Goal: Task Accomplishment & Management: Use online tool/utility

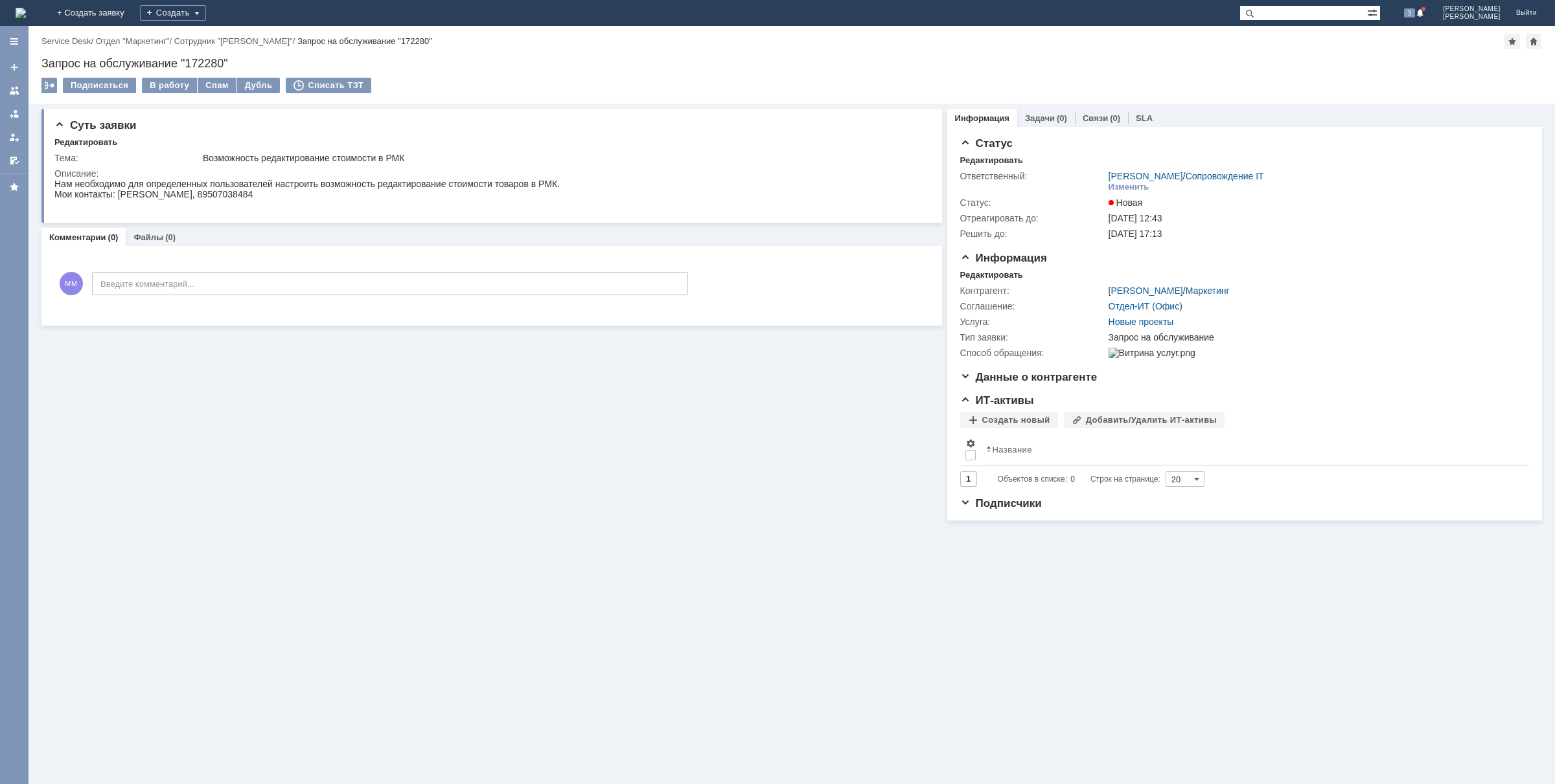
click at [26, 15] on img at bounding box center [20, 13] width 10 height 10
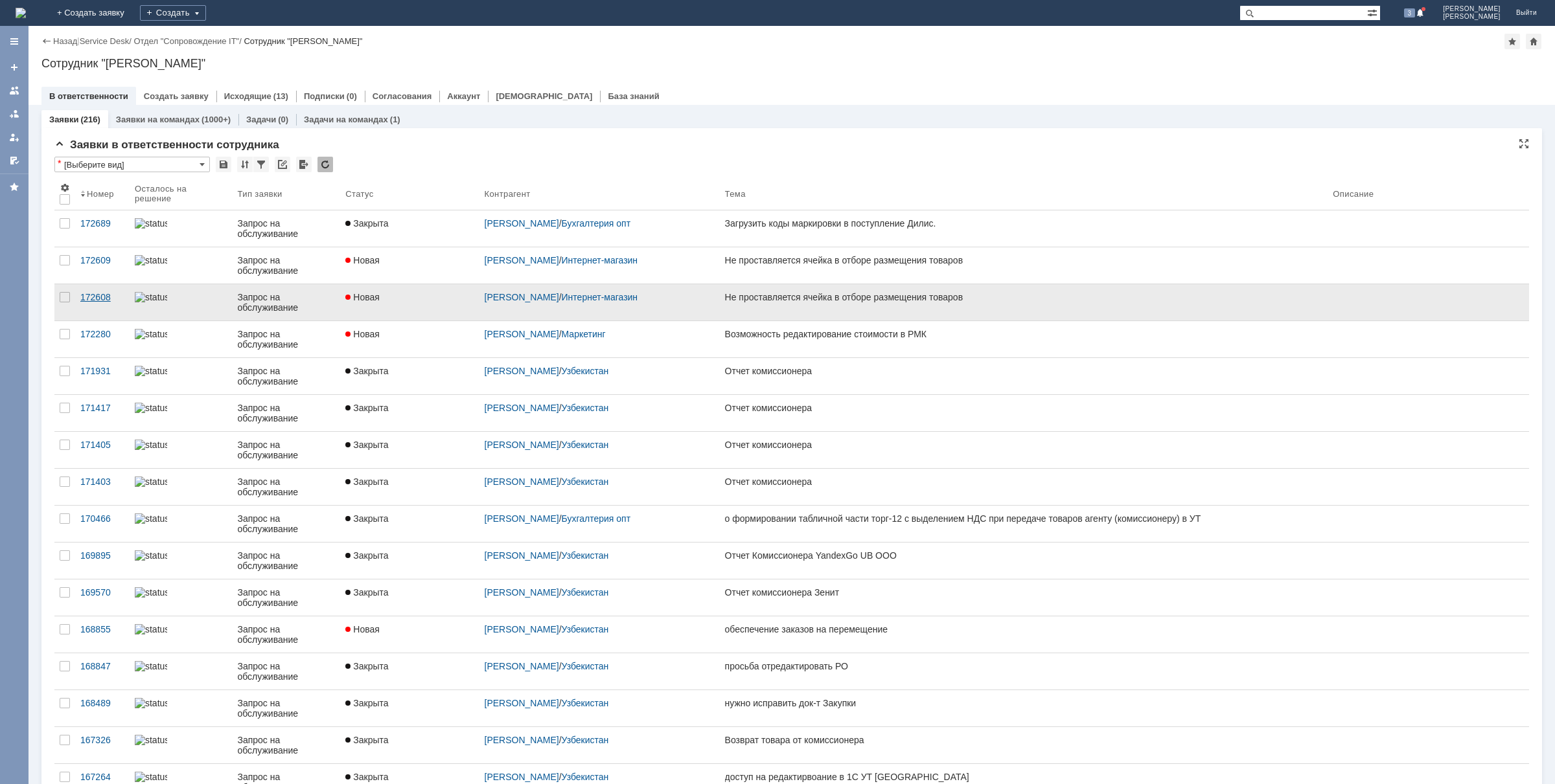
click at [79, 296] on link "172608" at bounding box center [102, 303] width 55 height 36
click at [98, 292] on div "172608" at bounding box center [102, 297] width 44 height 10
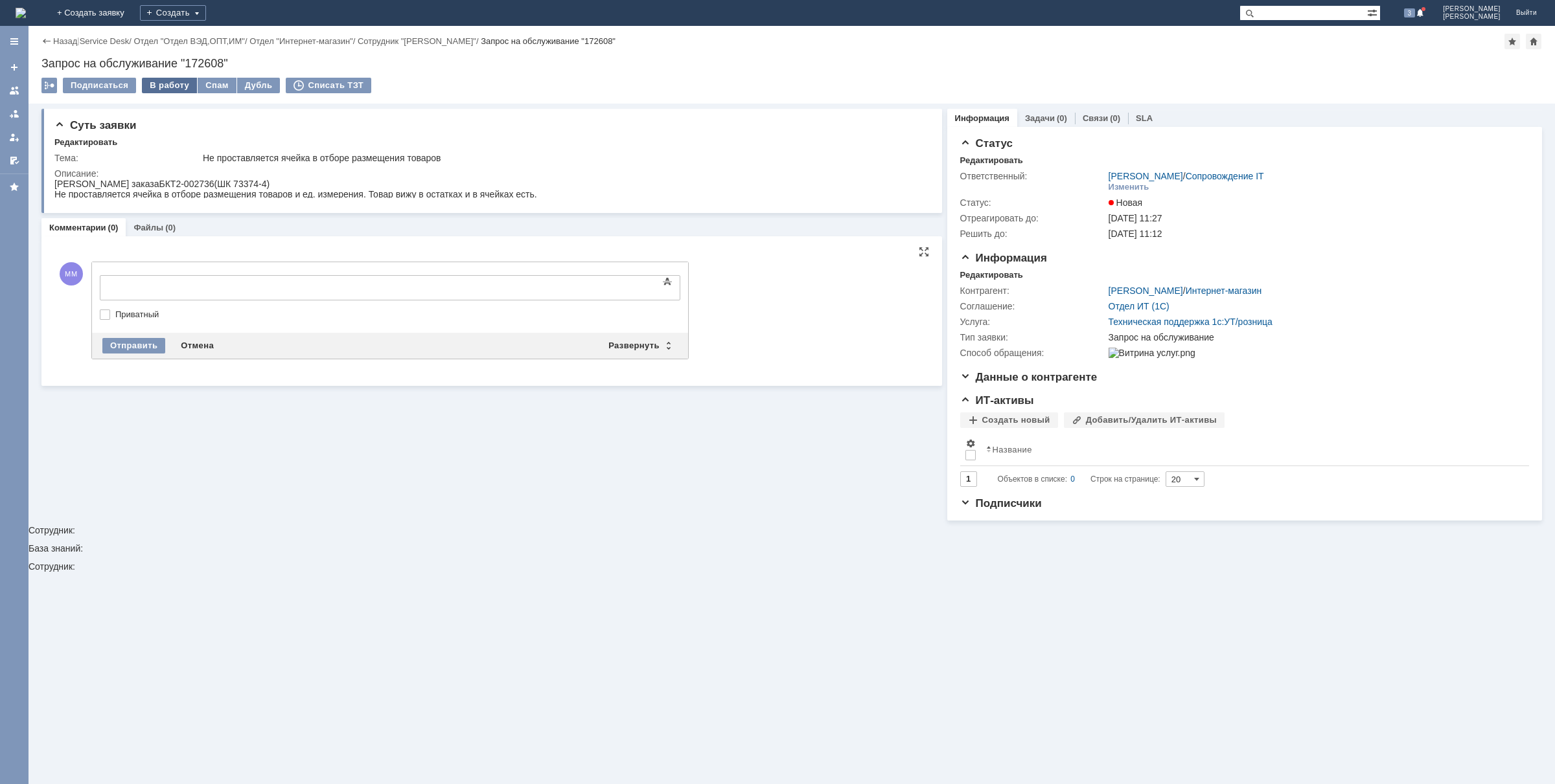
click at [166, 82] on div "В работу" at bounding box center [170, 85] width 55 height 15
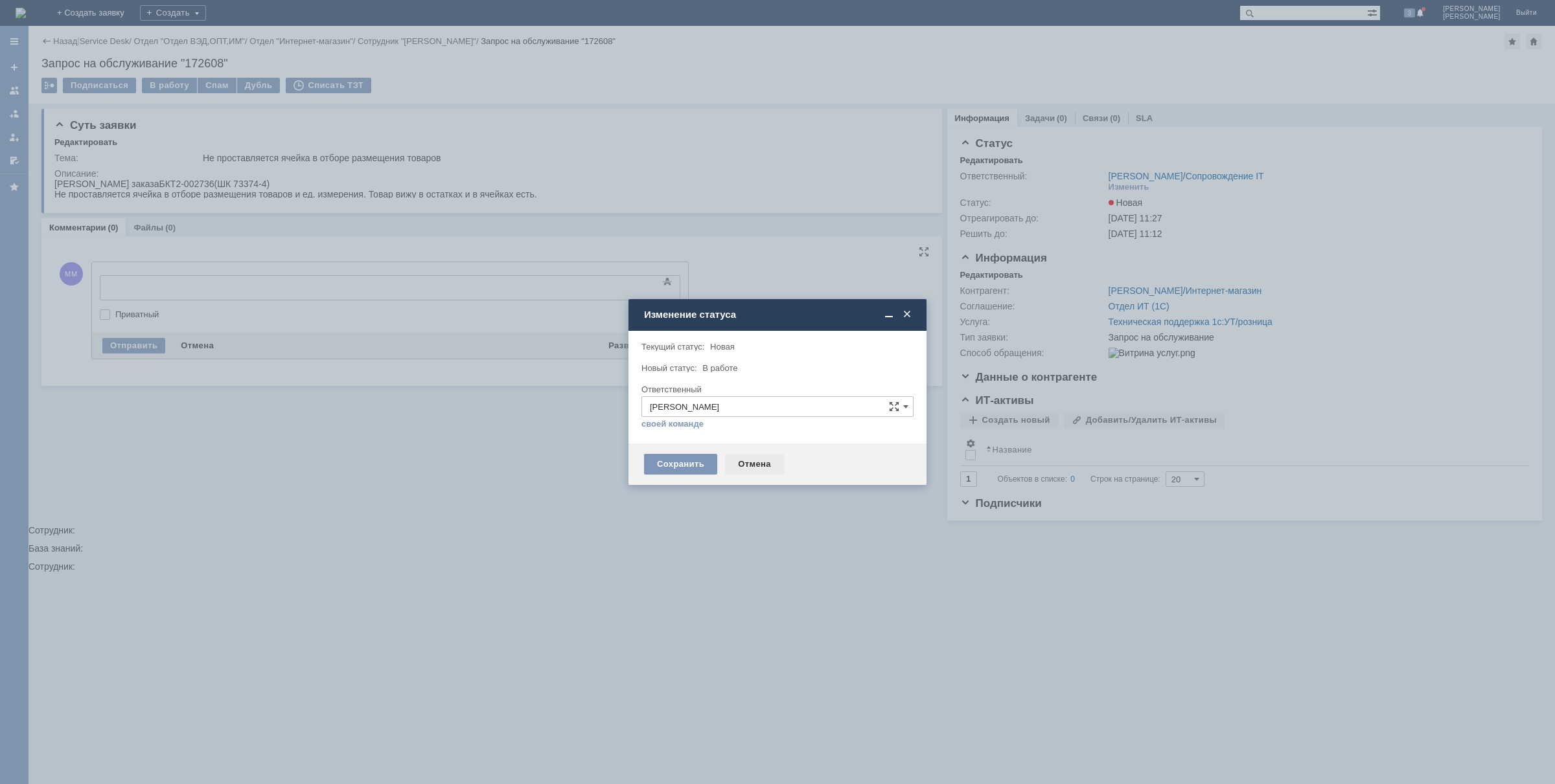
click at [758, 461] on div "Отмена" at bounding box center [755, 464] width 59 height 20
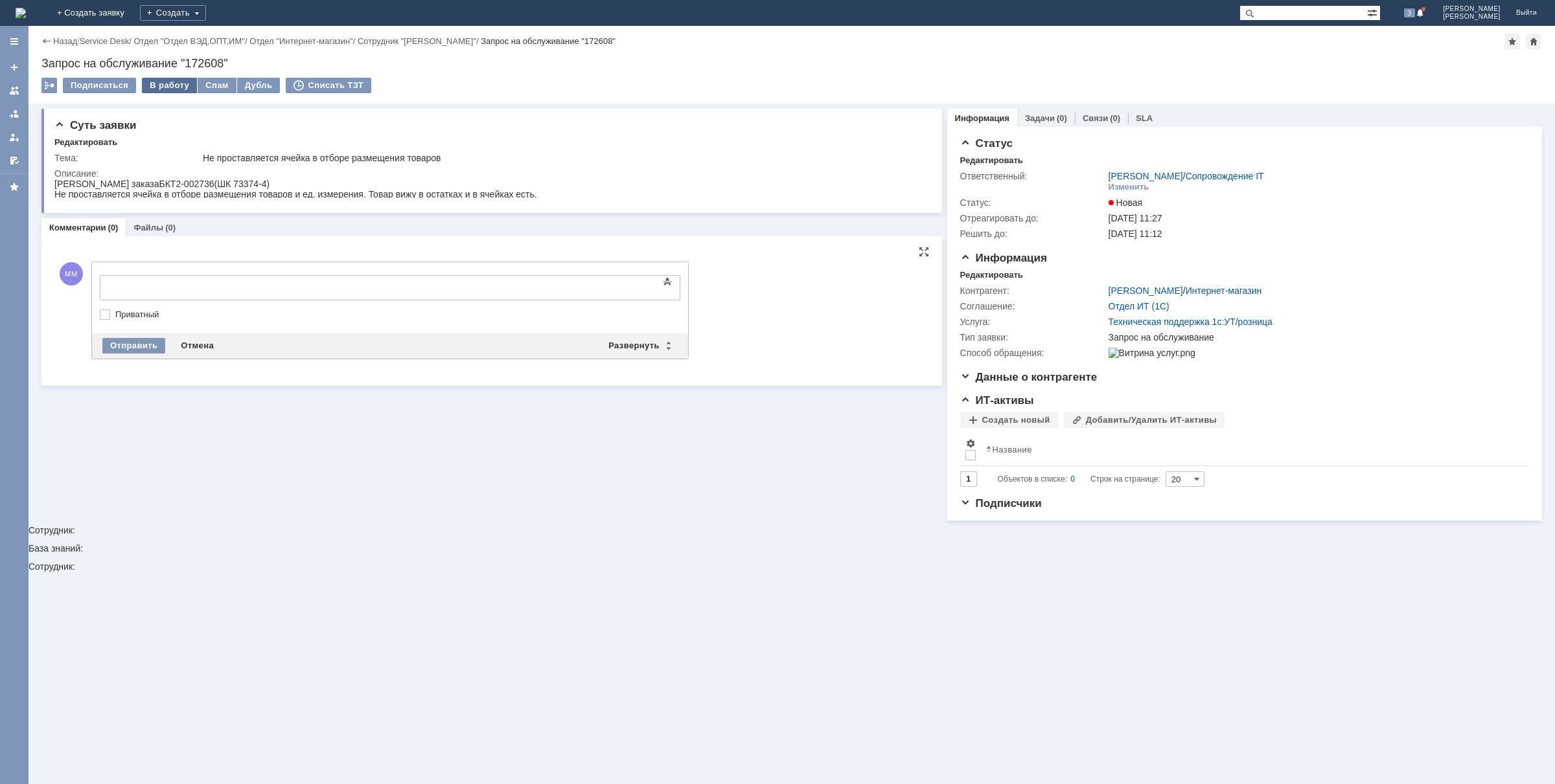
click at [166, 82] on div "В работу" at bounding box center [170, 85] width 55 height 15
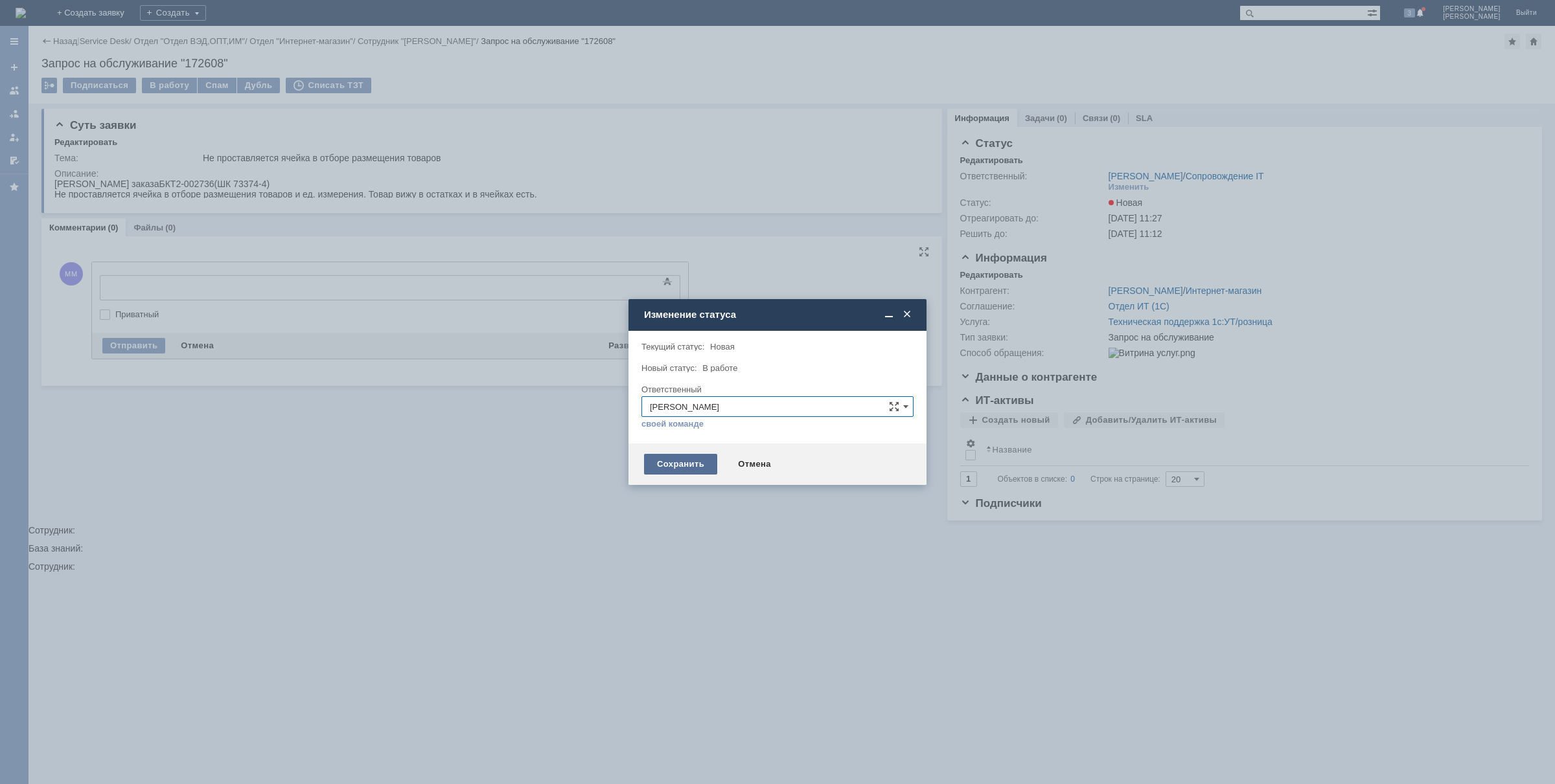
click at [678, 461] on div "Сохранить" at bounding box center [680, 464] width 74 height 20
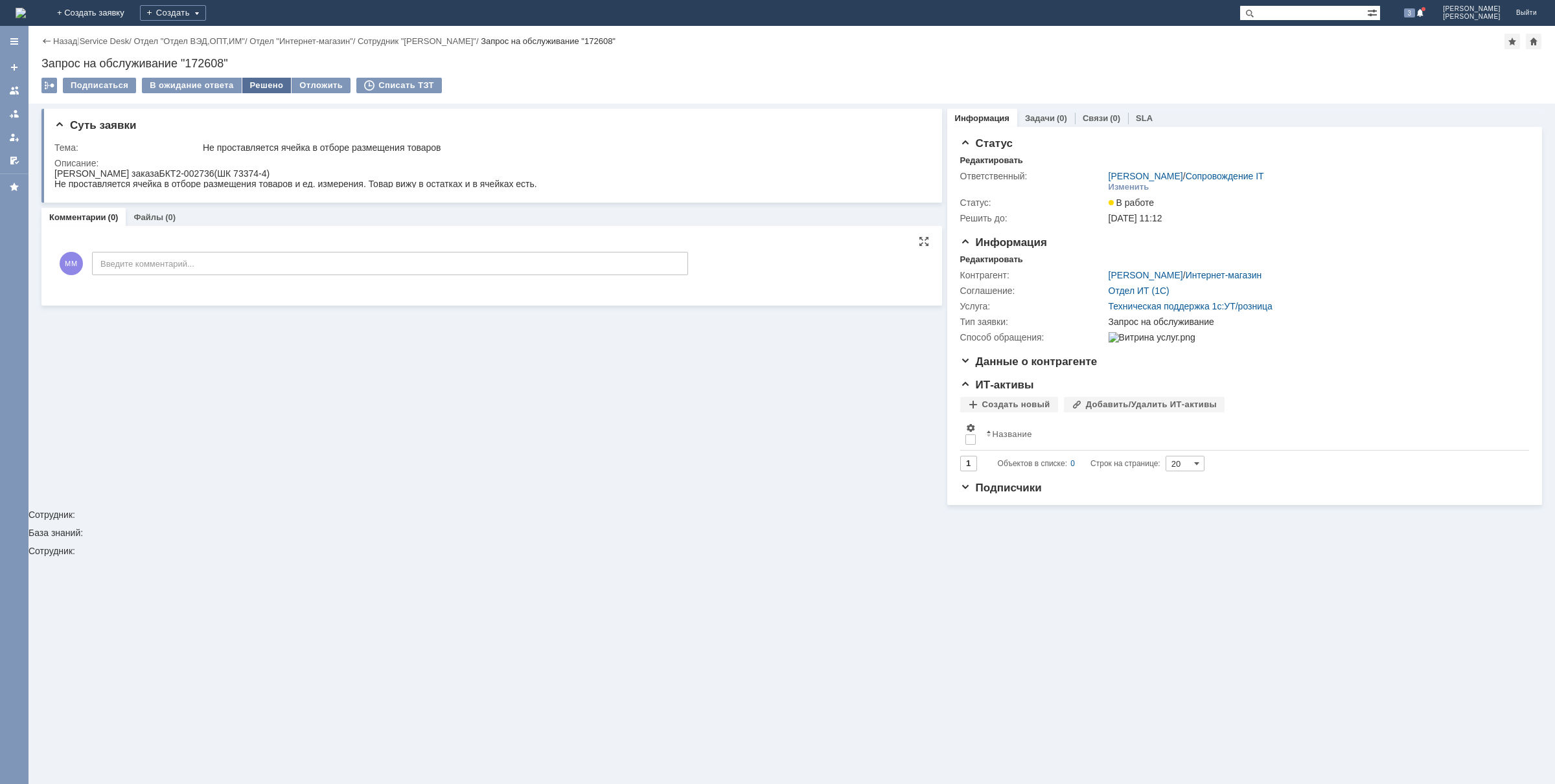
click at [253, 86] on div "Решено" at bounding box center [267, 85] width 50 height 15
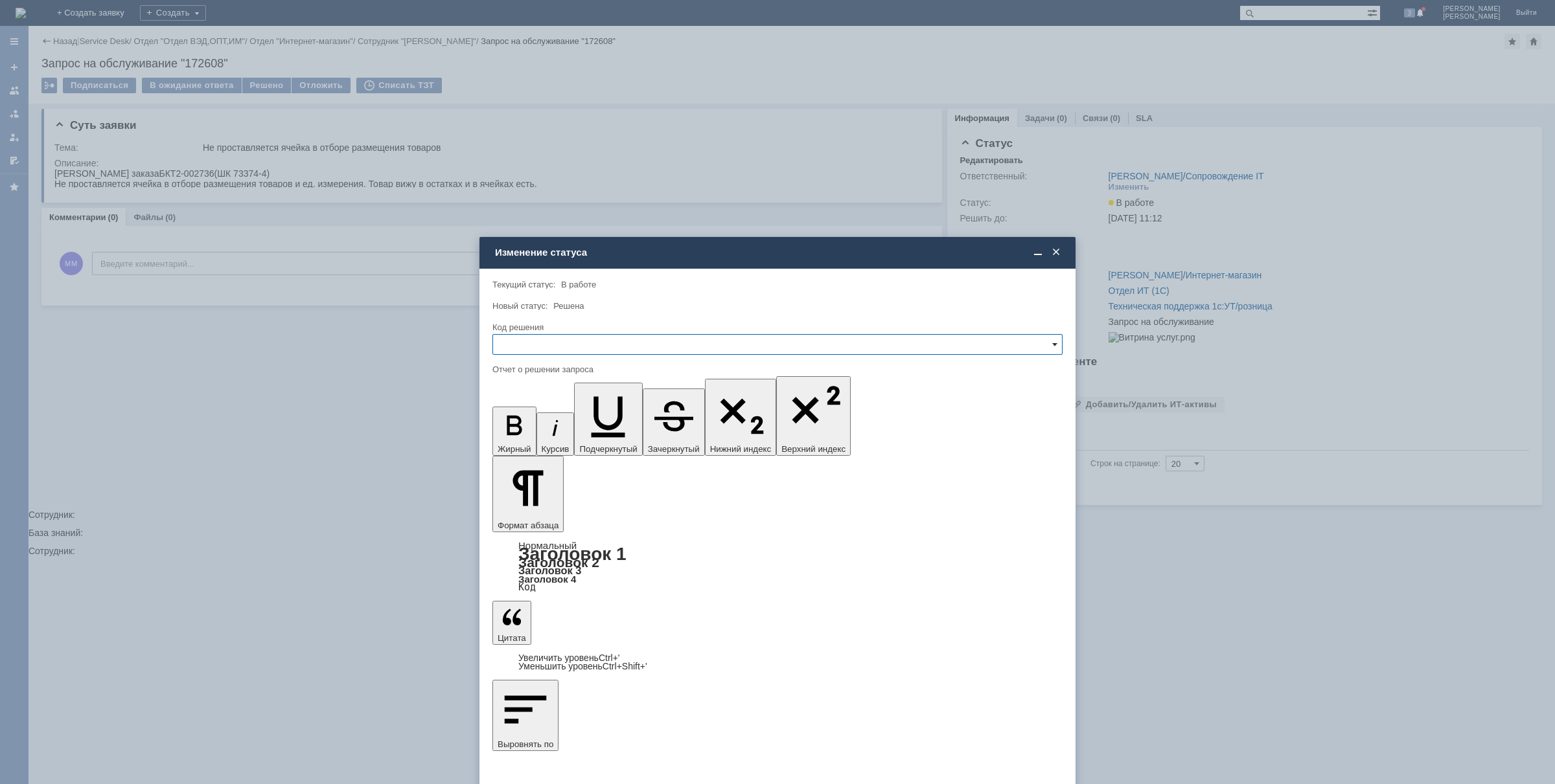
click at [1056, 345] on span at bounding box center [1055, 344] width 5 height 10
click at [572, 412] on span "Отклонено" at bounding box center [778, 411] width 554 height 10
type input "Отклонено"
copy div "[DATE] зхвонили, сказали не актулаьно"
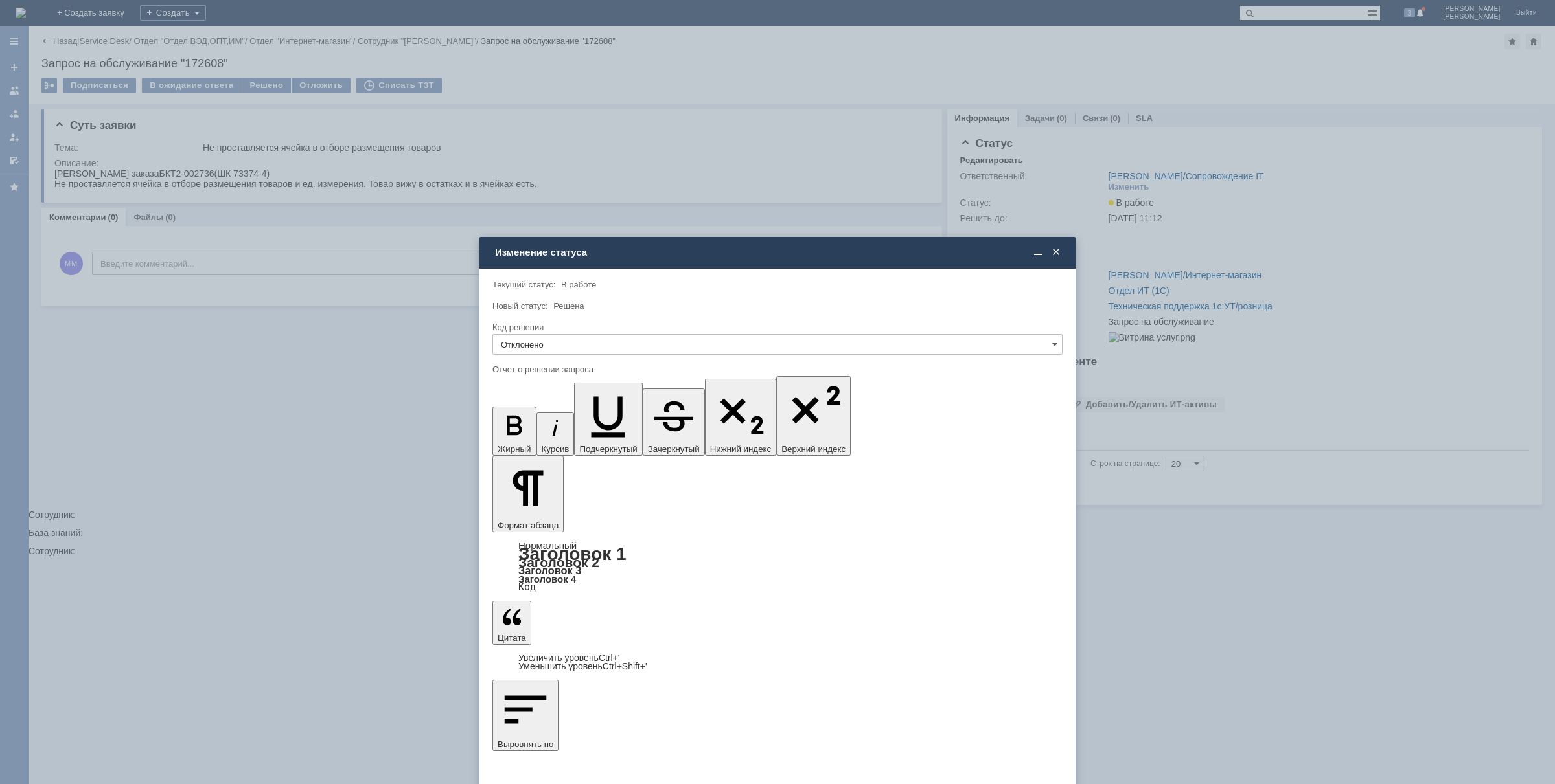
drag, startPoint x: 590, startPoint y: 3870, endPoint x: 578, endPoint y: 3870, distance: 12.0
copy div "[DATE] звонили, сказали не актулаьно"
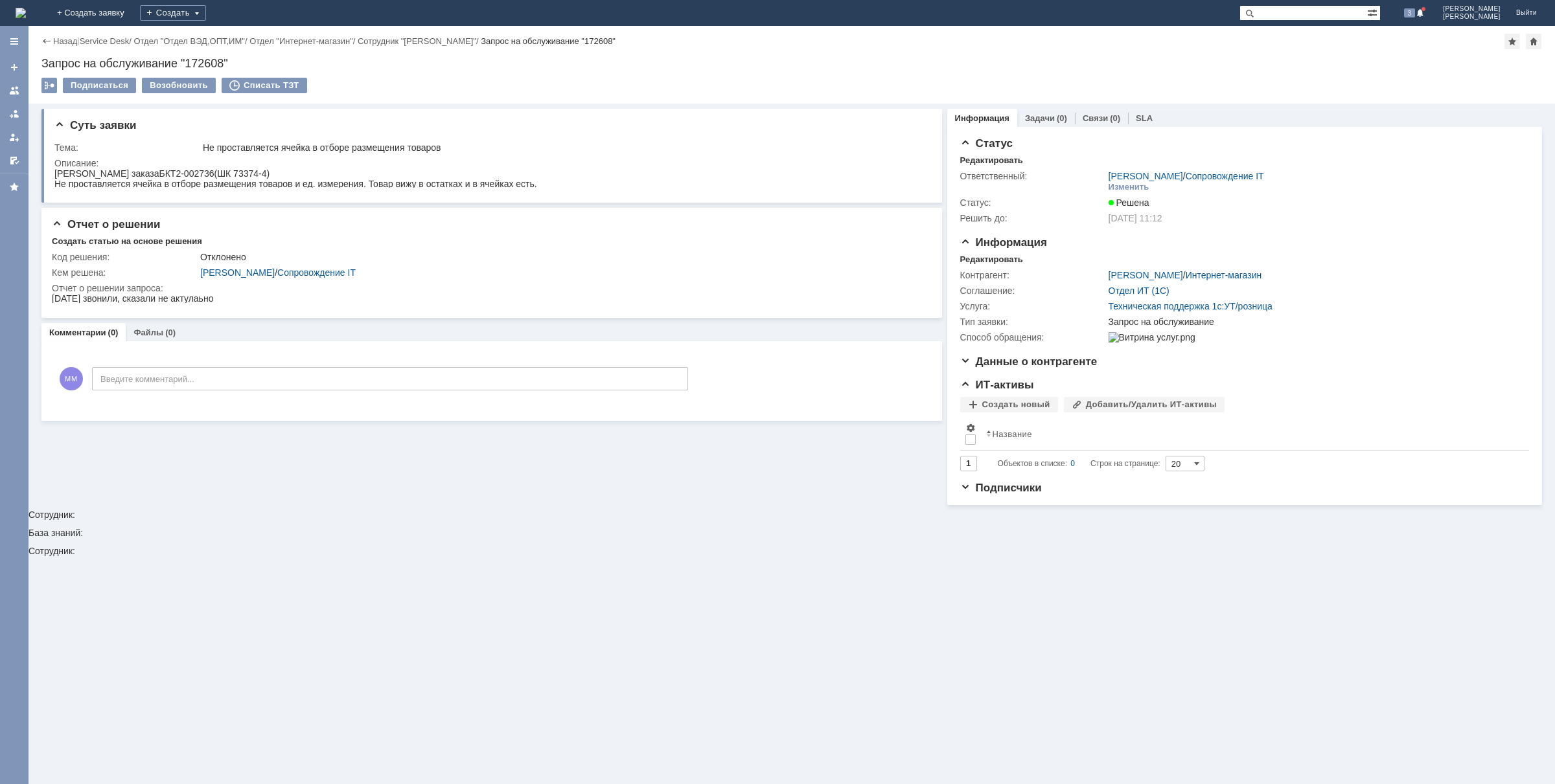
click at [26, 9] on img at bounding box center [20, 13] width 10 height 10
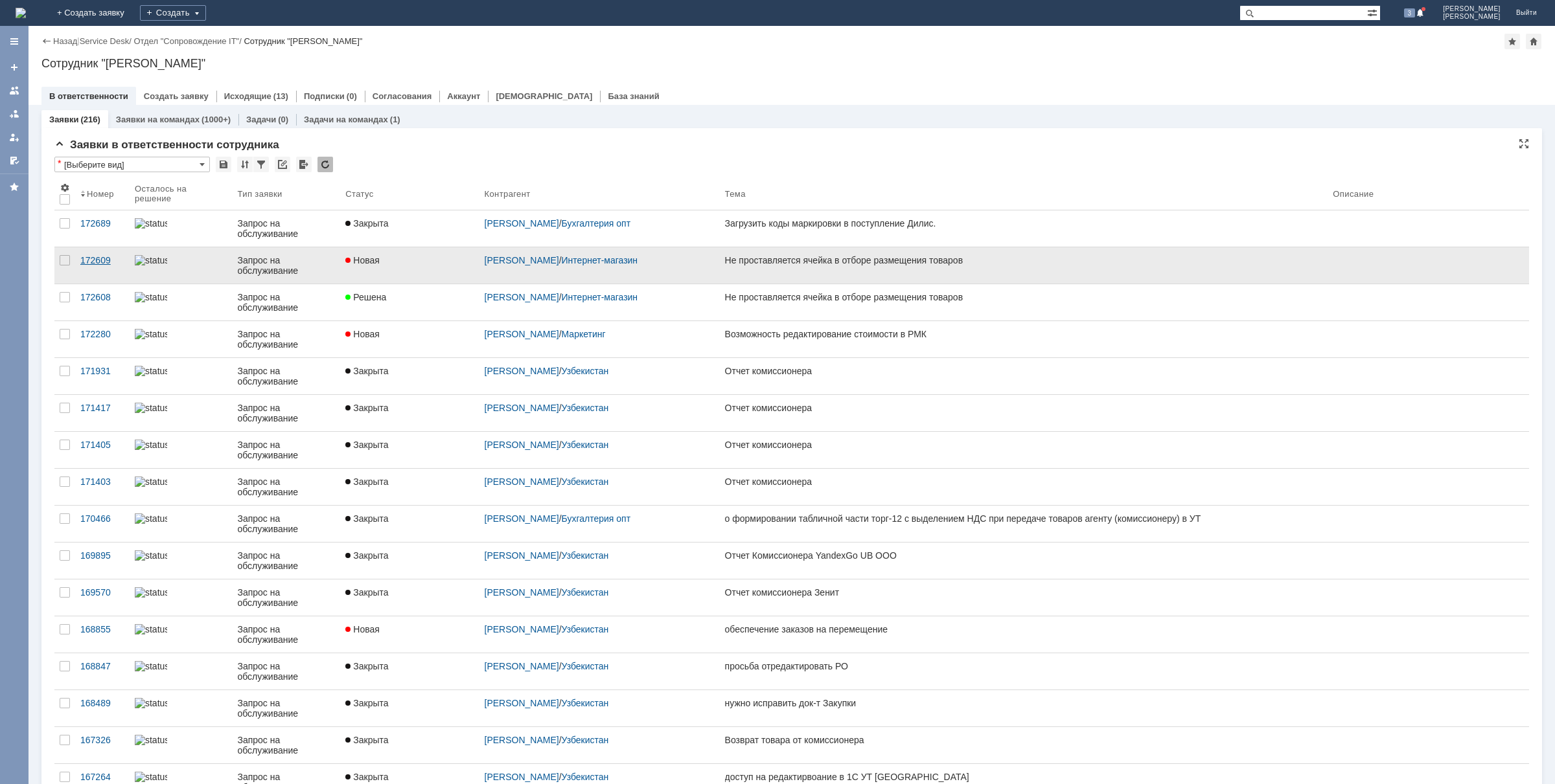
click at [105, 267] on link "172609" at bounding box center [102, 266] width 55 height 36
click at [101, 261] on div "172609" at bounding box center [102, 261] width 44 height 10
click at [101, 261] on div "172609" at bounding box center [102, 261] width 44 height 10
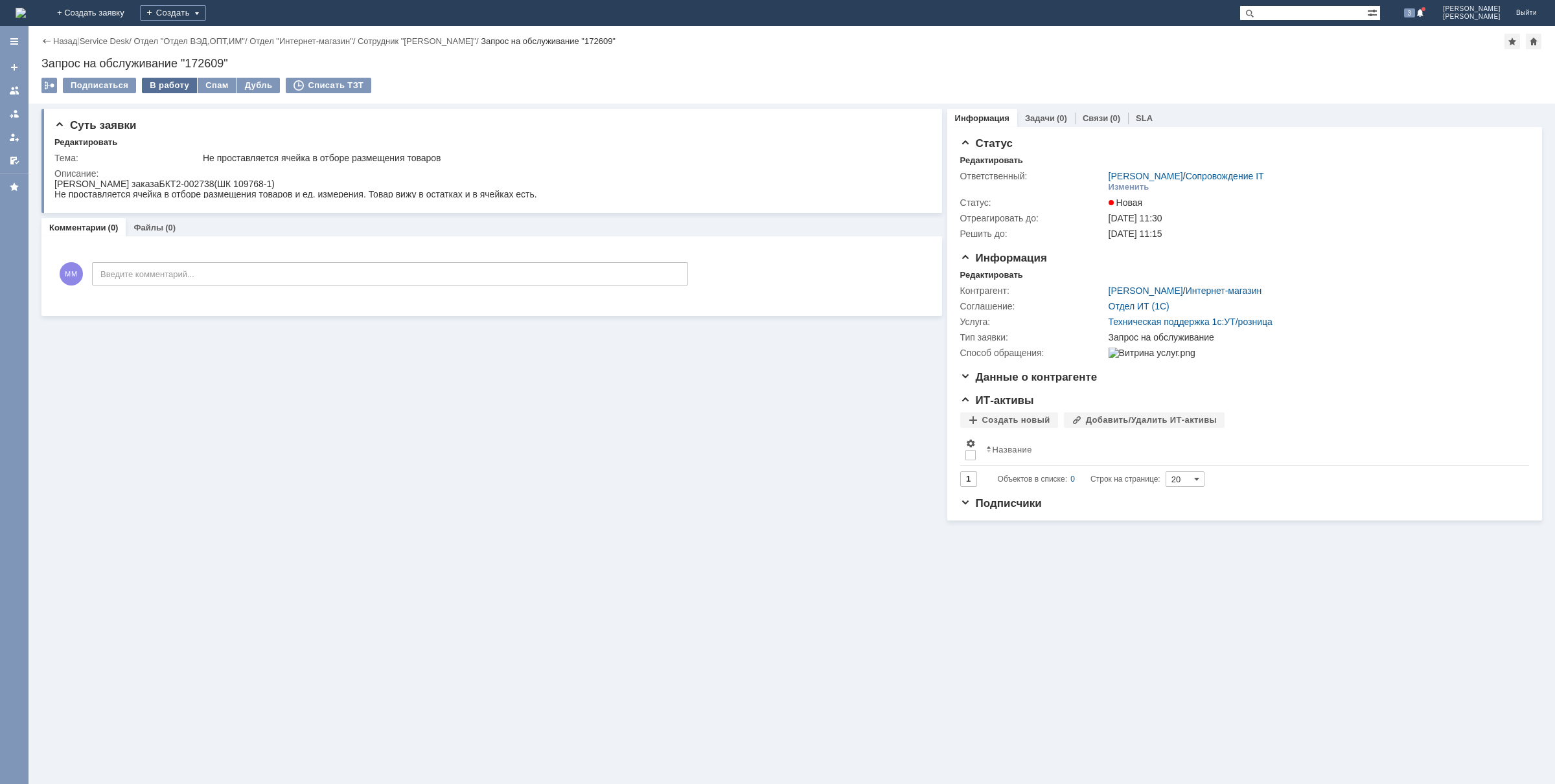
click at [162, 82] on div "В работу" at bounding box center [170, 85] width 55 height 15
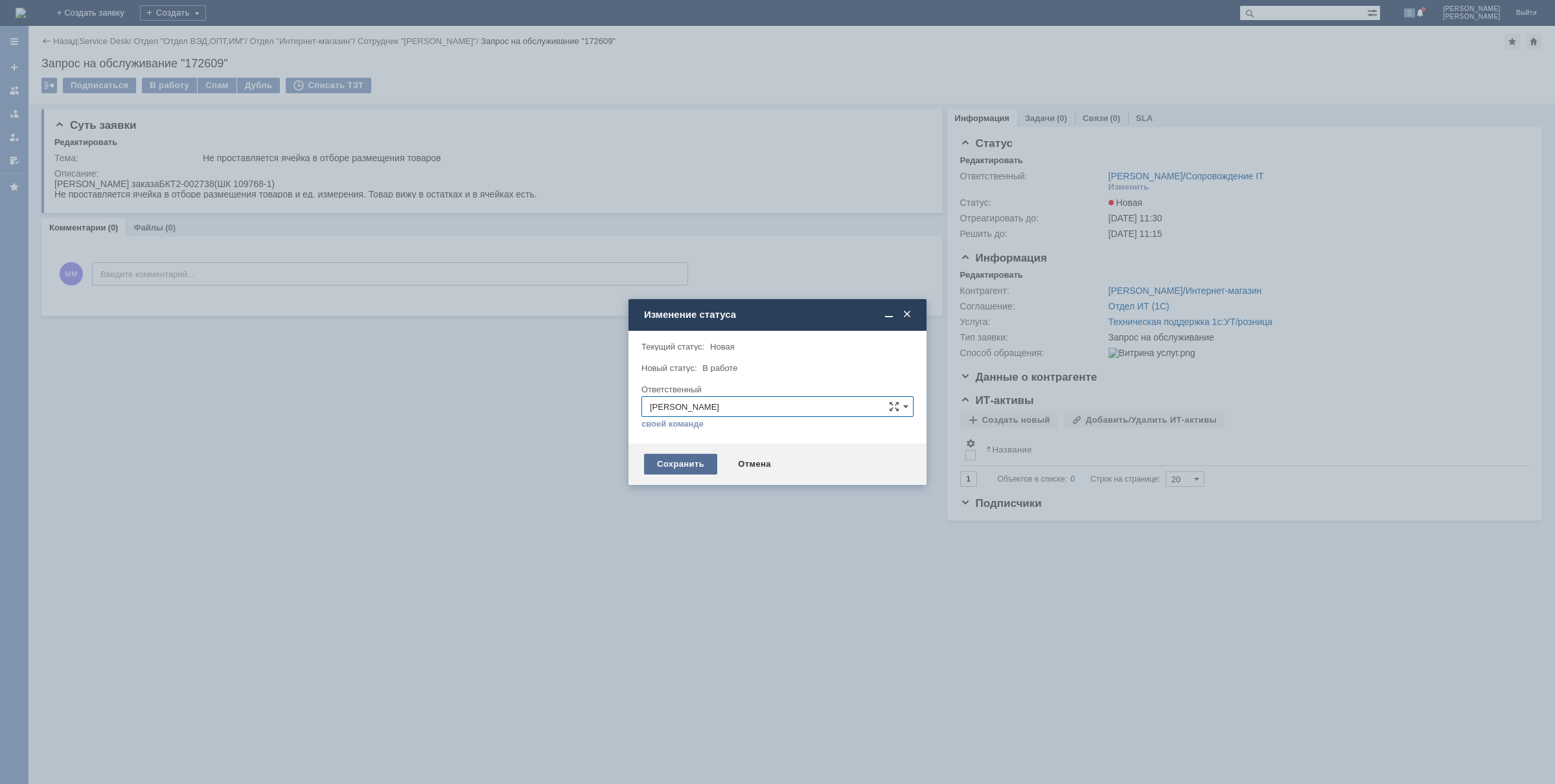
click at [684, 465] on div "Сохранить" at bounding box center [680, 464] width 74 height 20
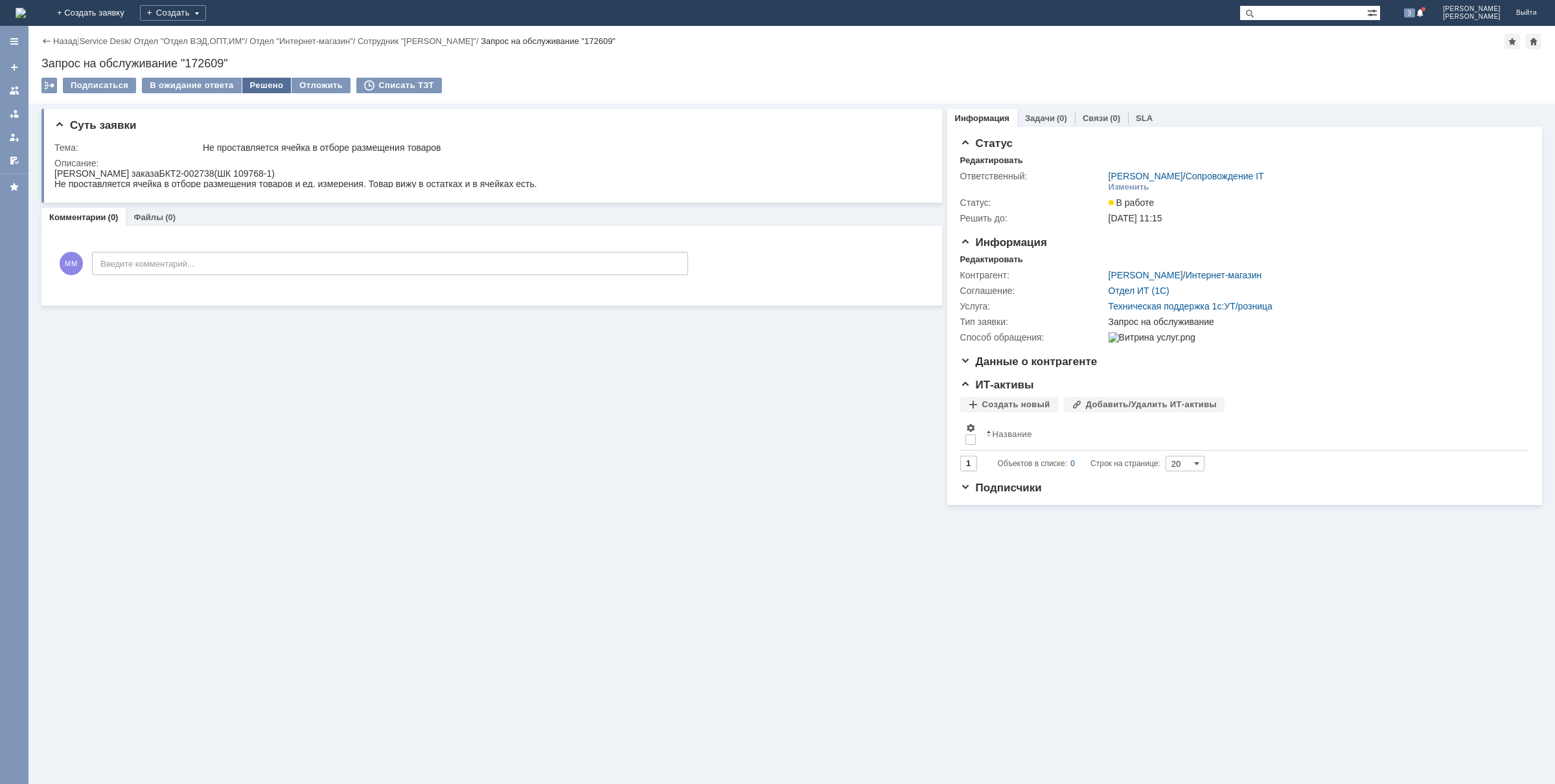
click at [263, 83] on div "Решено" at bounding box center [267, 85] width 50 height 15
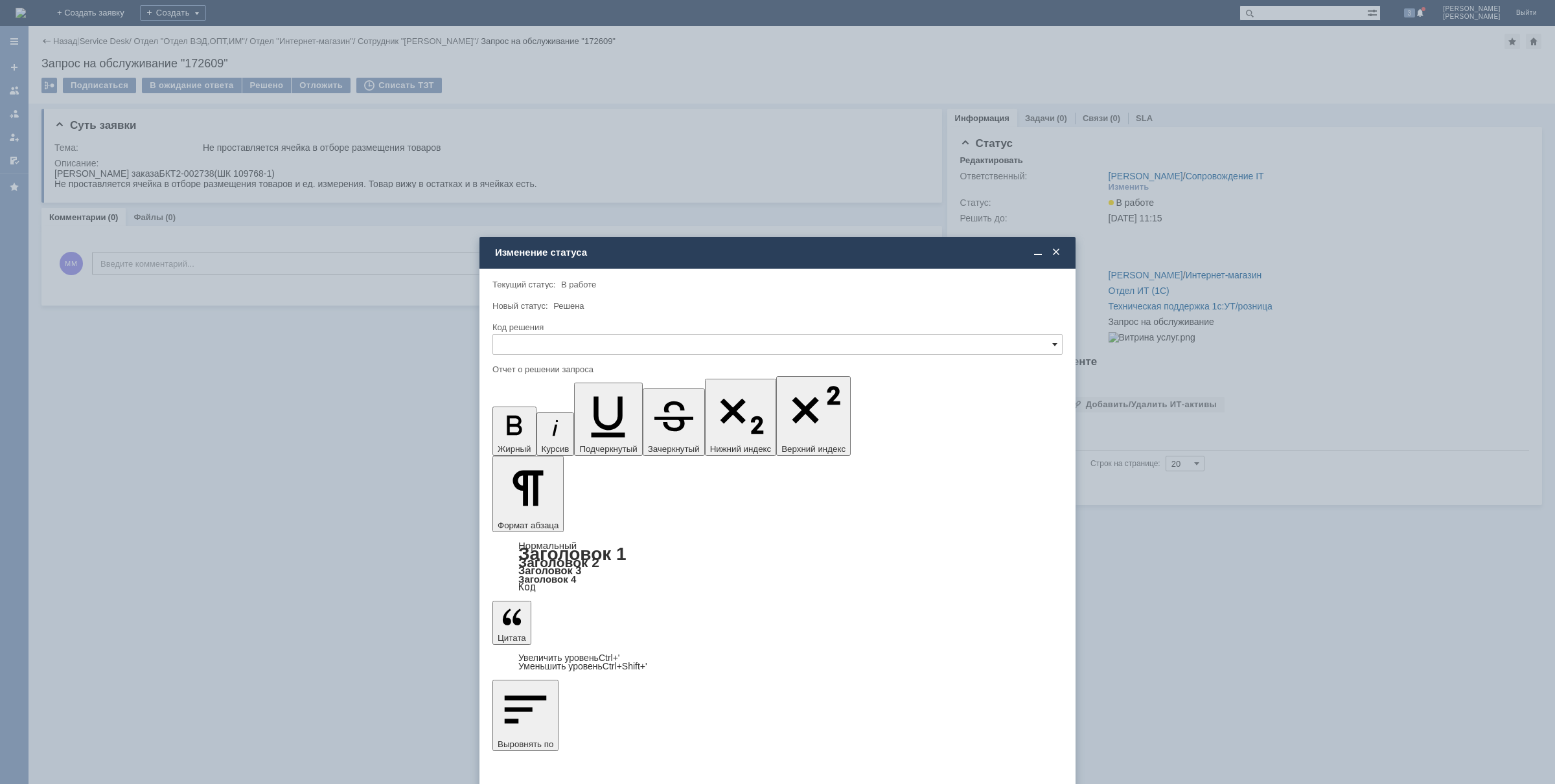
click at [1053, 345] on span at bounding box center [1055, 344] width 5 height 10
click at [539, 407] on span "Отклонено" at bounding box center [778, 411] width 554 height 10
type input "Отклонено"
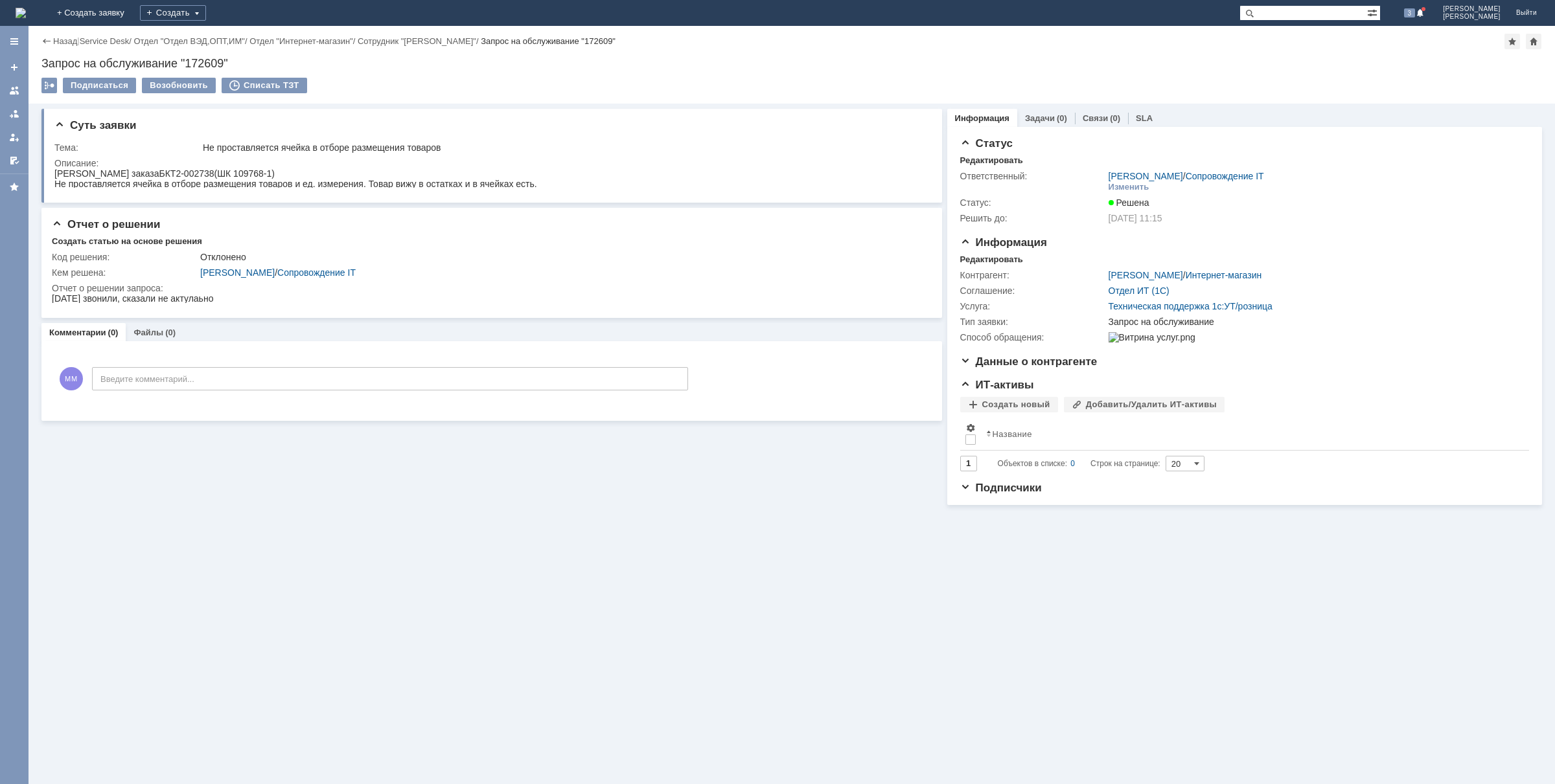
click at [340, 776] on div "Суть заявки Тема: Не проставляется ячейка в отборе размещения товаров Описание:…" at bounding box center [792, 443] width 1527 height 681
drag, startPoint x: 358, startPoint y: 494, endPoint x: 350, endPoint y: 30, distance: 464.1
click at [361, 489] on div "Суть заявки Тема: Не проставляется ячейка в отборе размещения товаров Описание:…" at bounding box center [492, 304] width 901 height 402
